Goal: Task Accomplishment & Management: Use online tool/utility

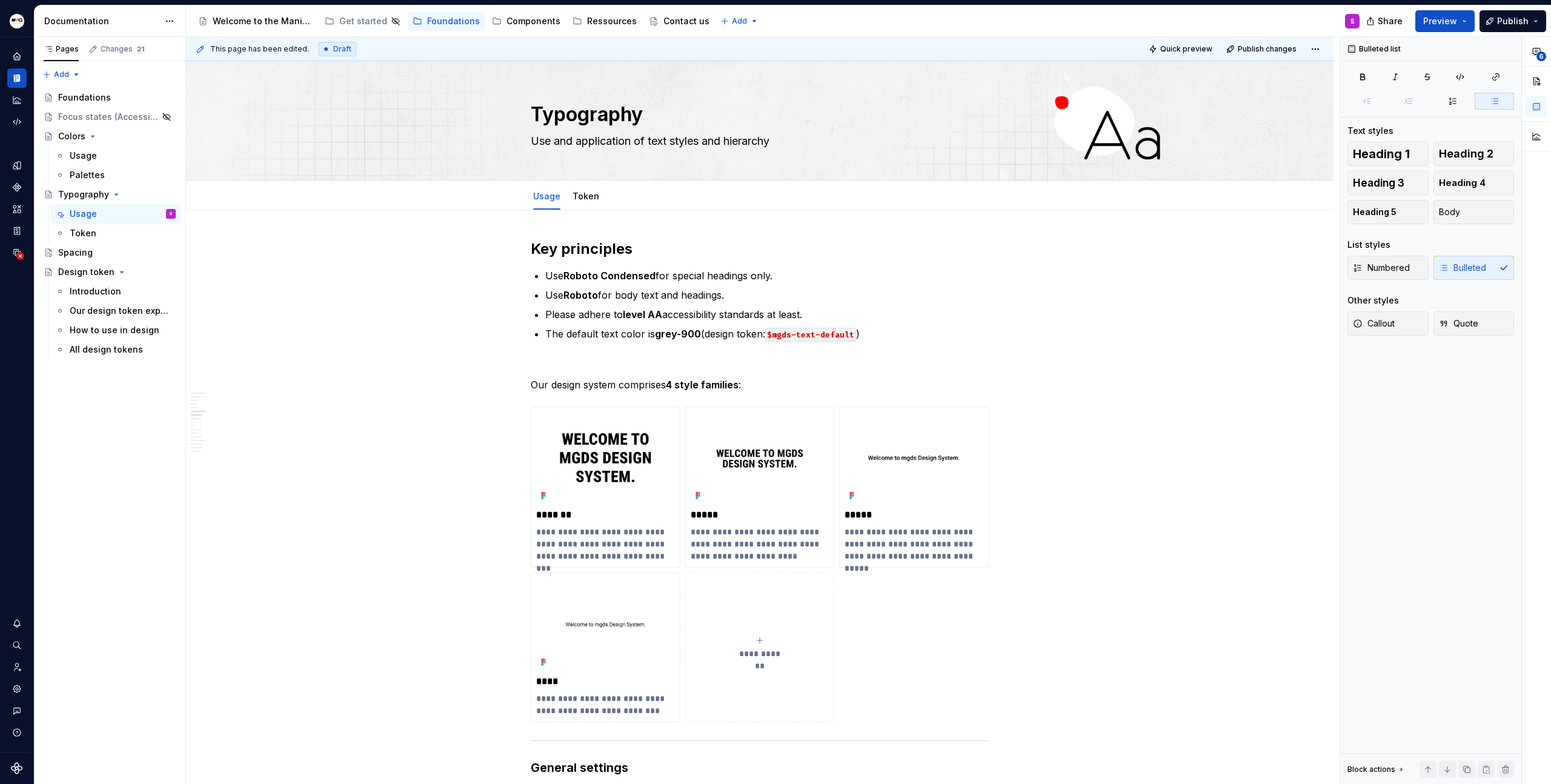
scroll to position [1704, 0]
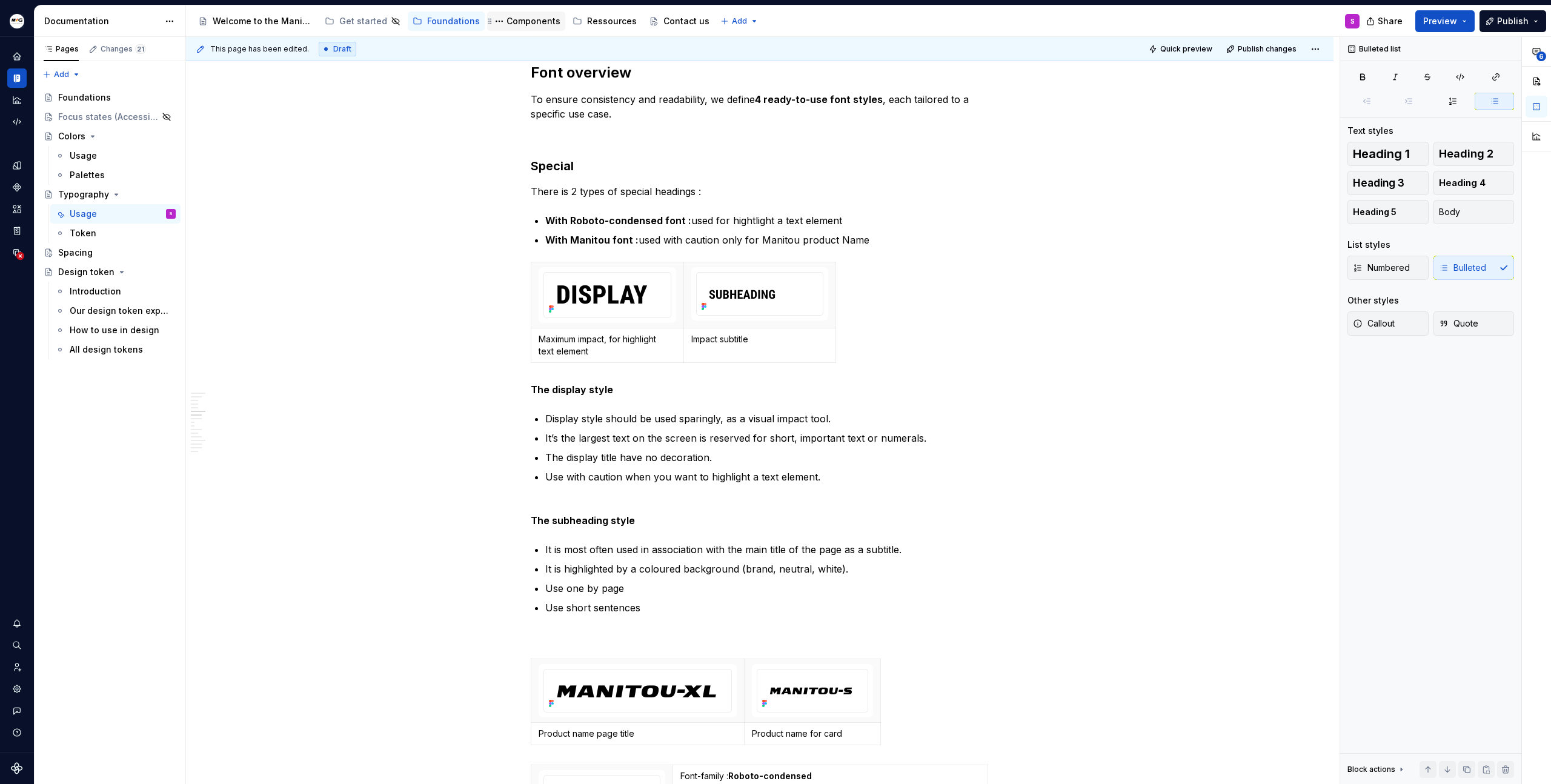
click at [530, 21] on div "Components" at bounding box center [534, 21] width 54 height 12
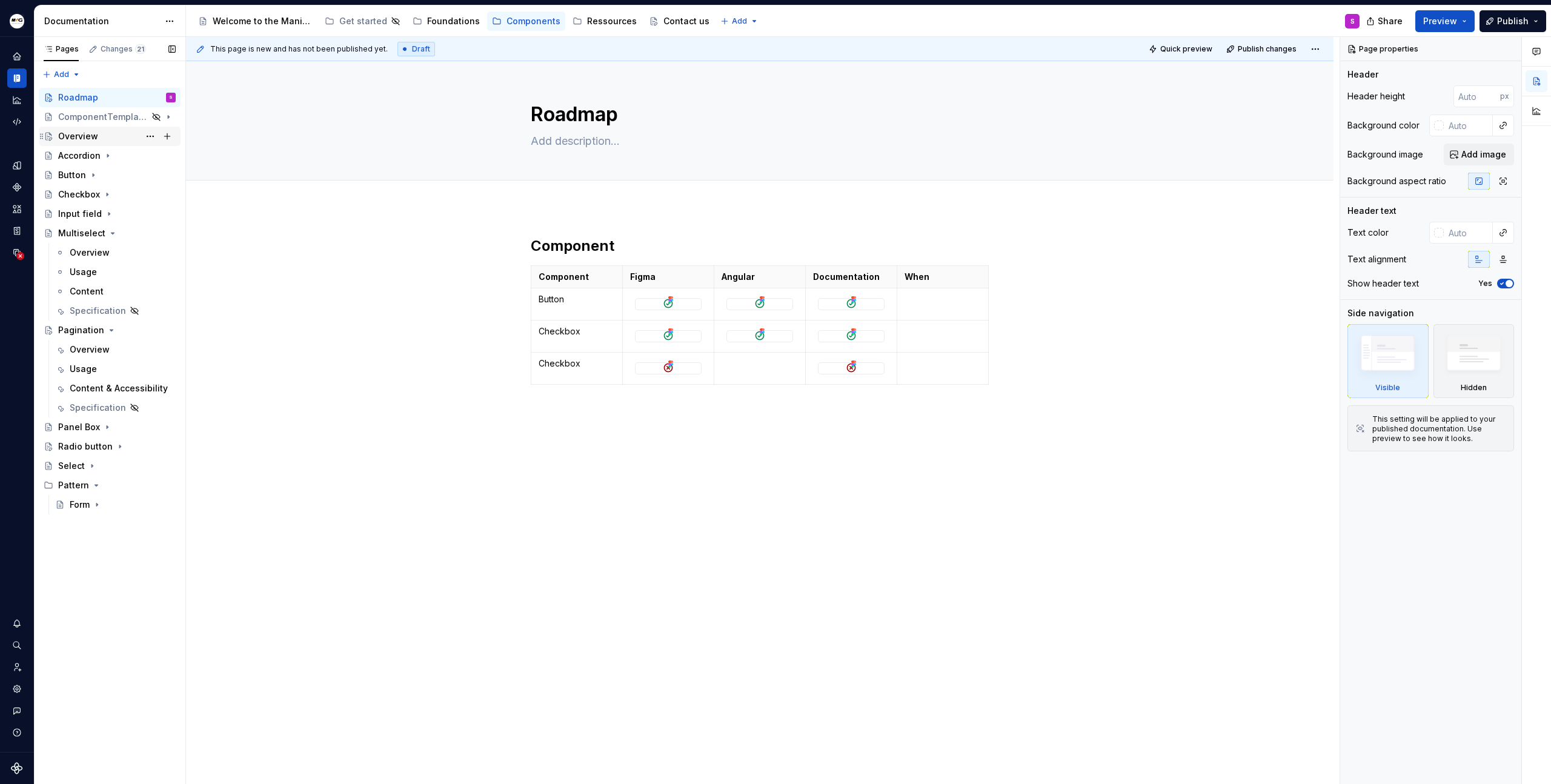
click at [91, 137] on div "Overview" at bounding box center [78, 136] width 40 height 12
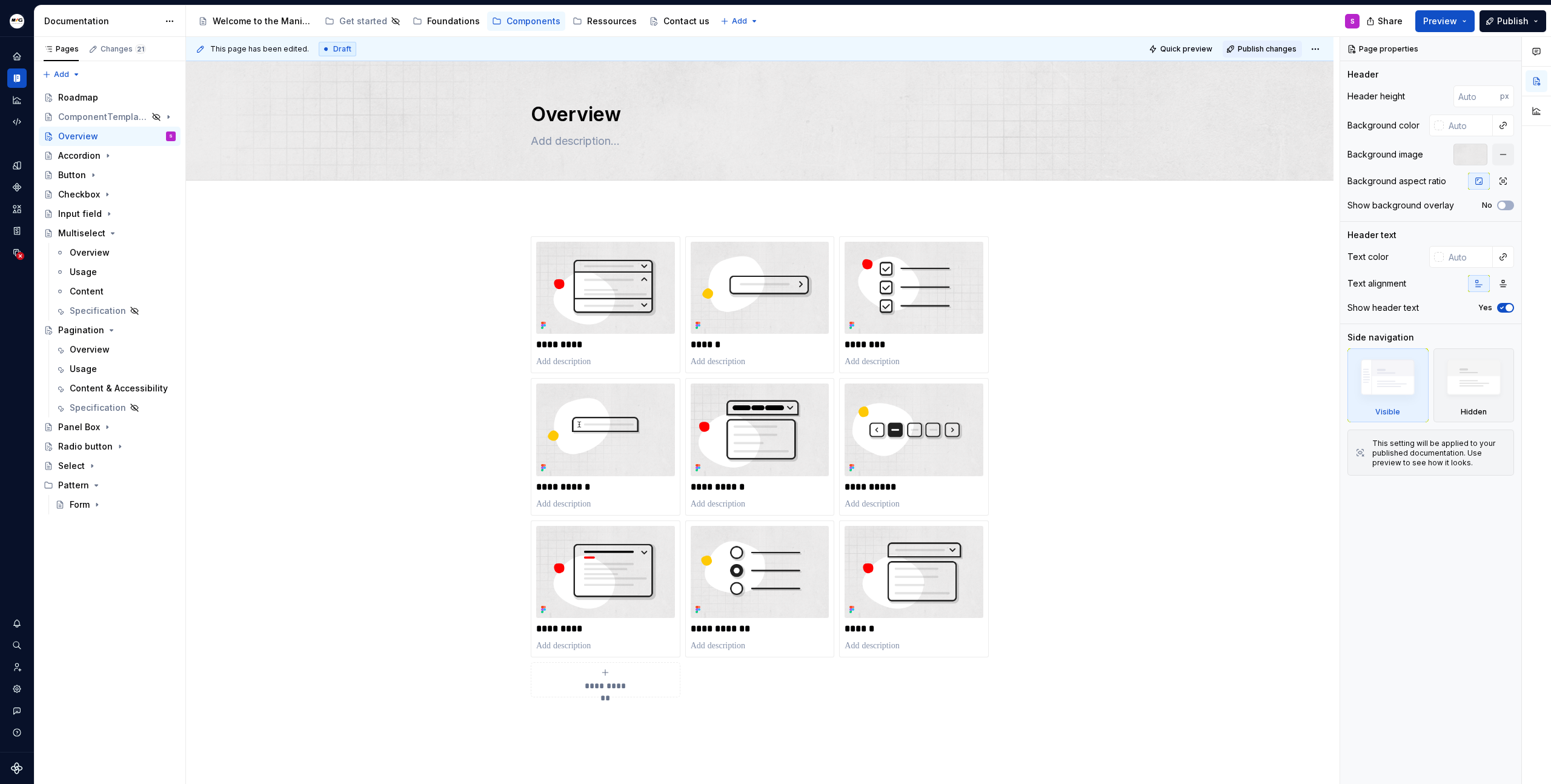
click at [1256, 50] on span "Publish changes" at bounding box center [1267, 49] width 59 height 10
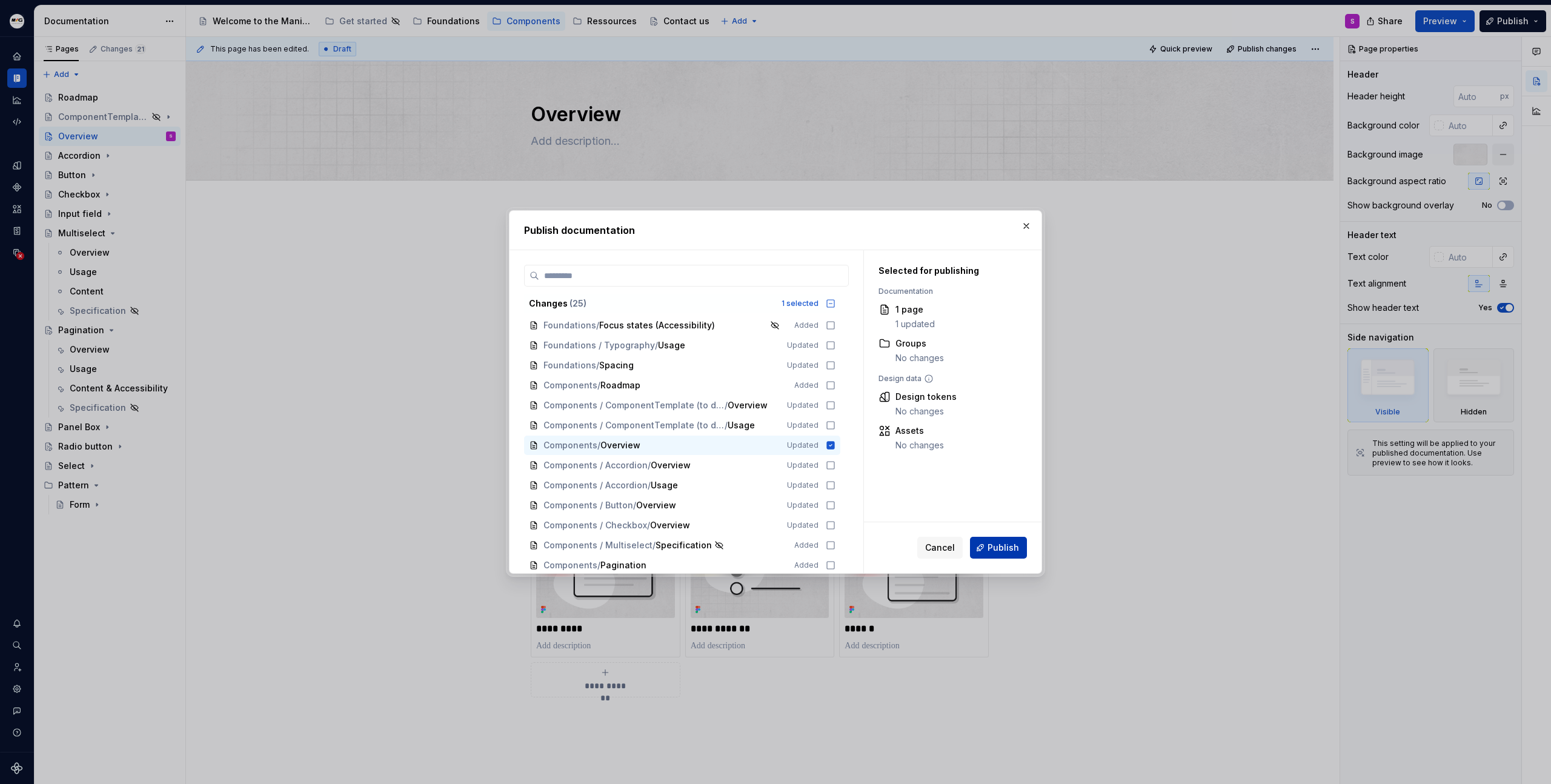
click at [1012, 548] on span "Publish" at bounding box center [1003, 548] width 32 height 12
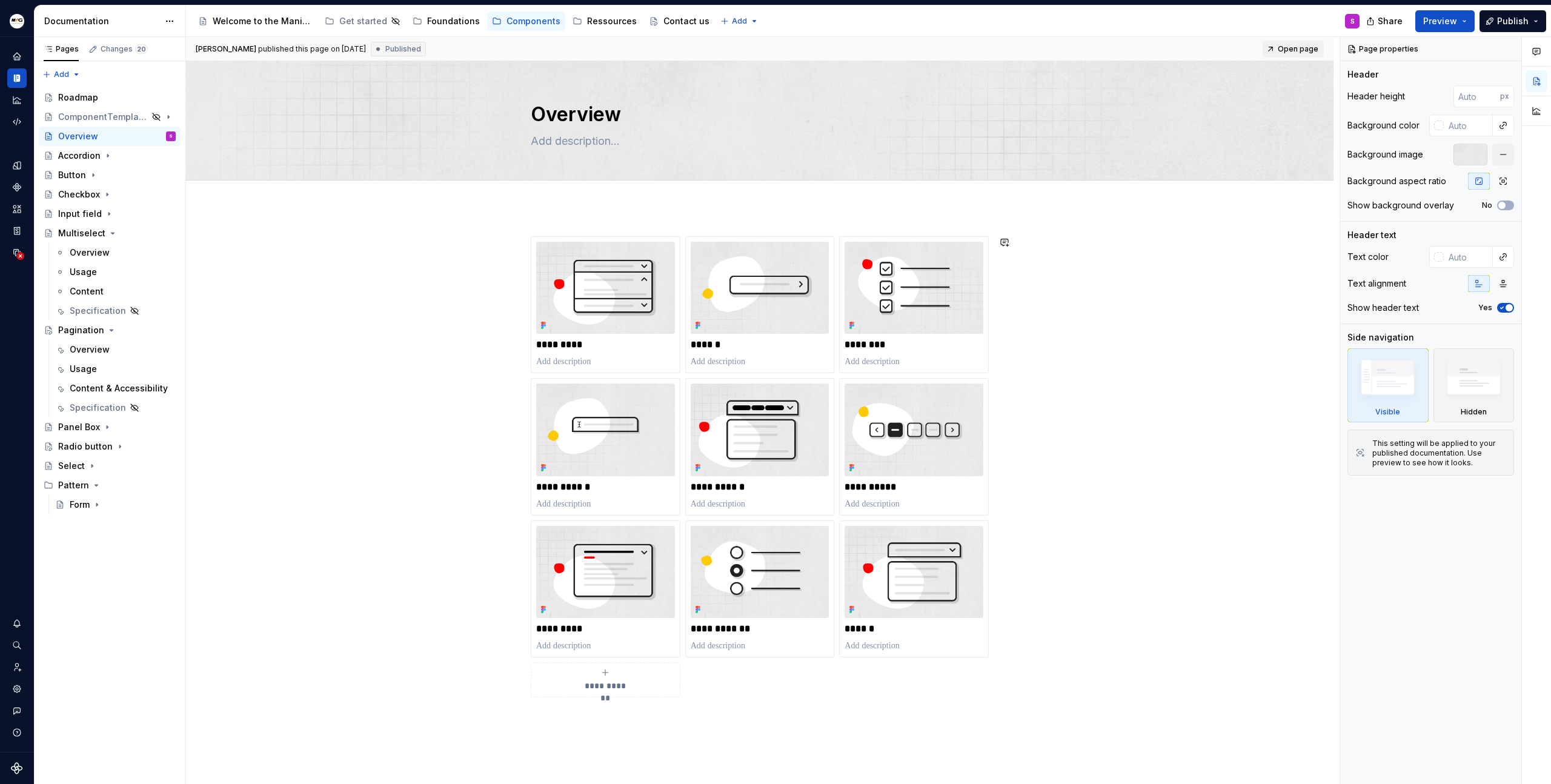
click at [1300, 50] on span "Open page" at bounding box center [1297, 49] width 40 height 10
type textarea "*"
